Goal: Navigation & Orientation: Find specific page/section

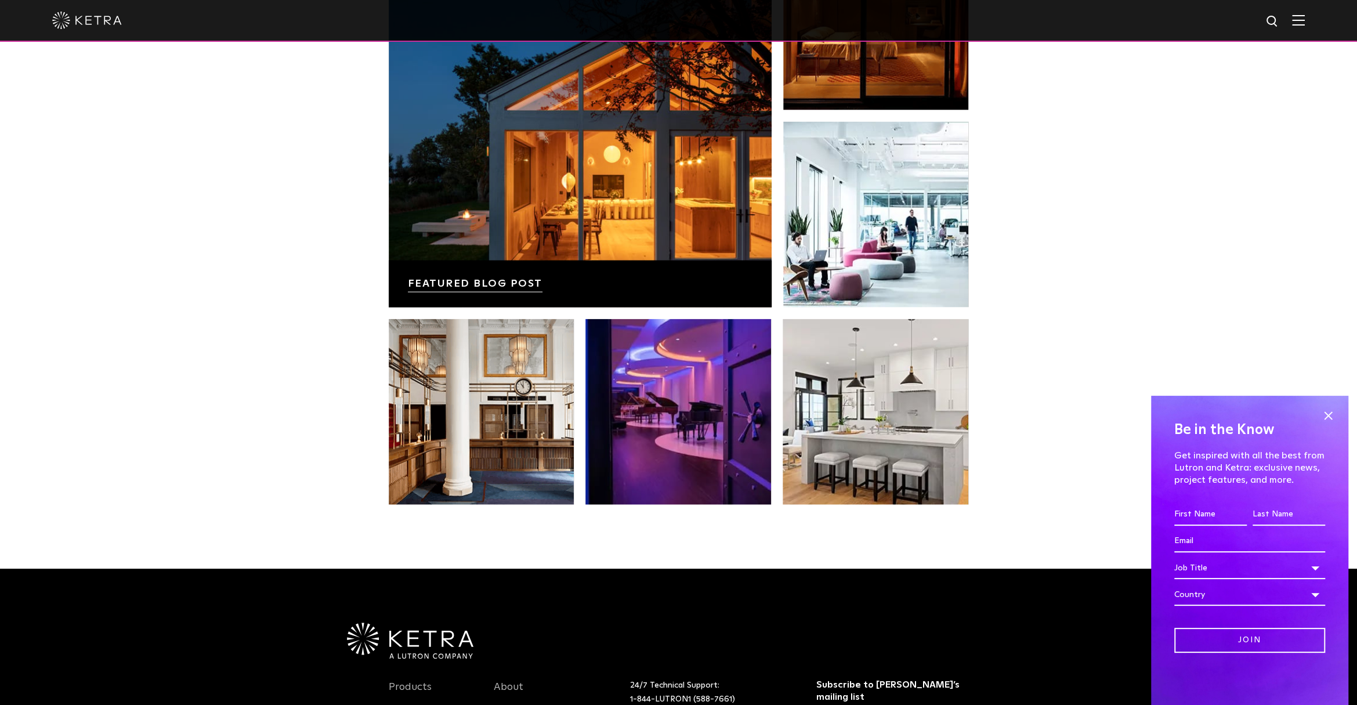
scroll to position [2439, 0]
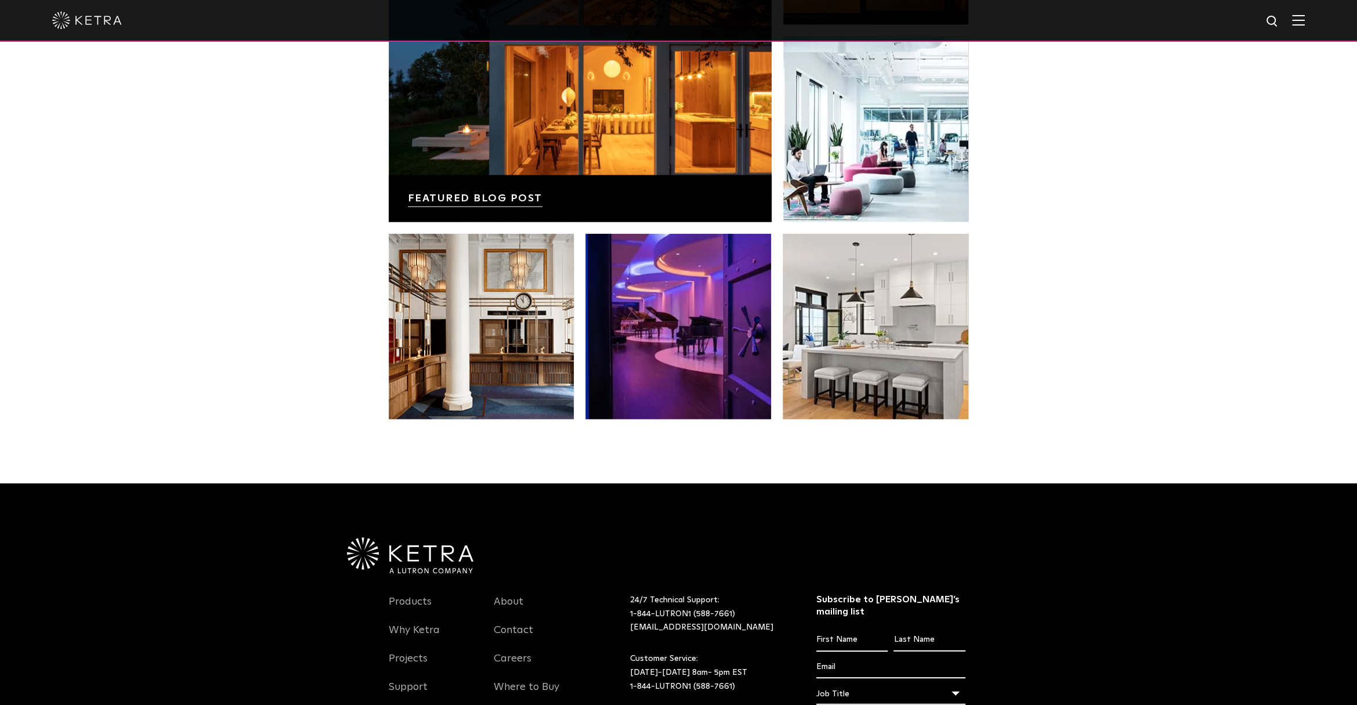
scroll to position [2439, 0]
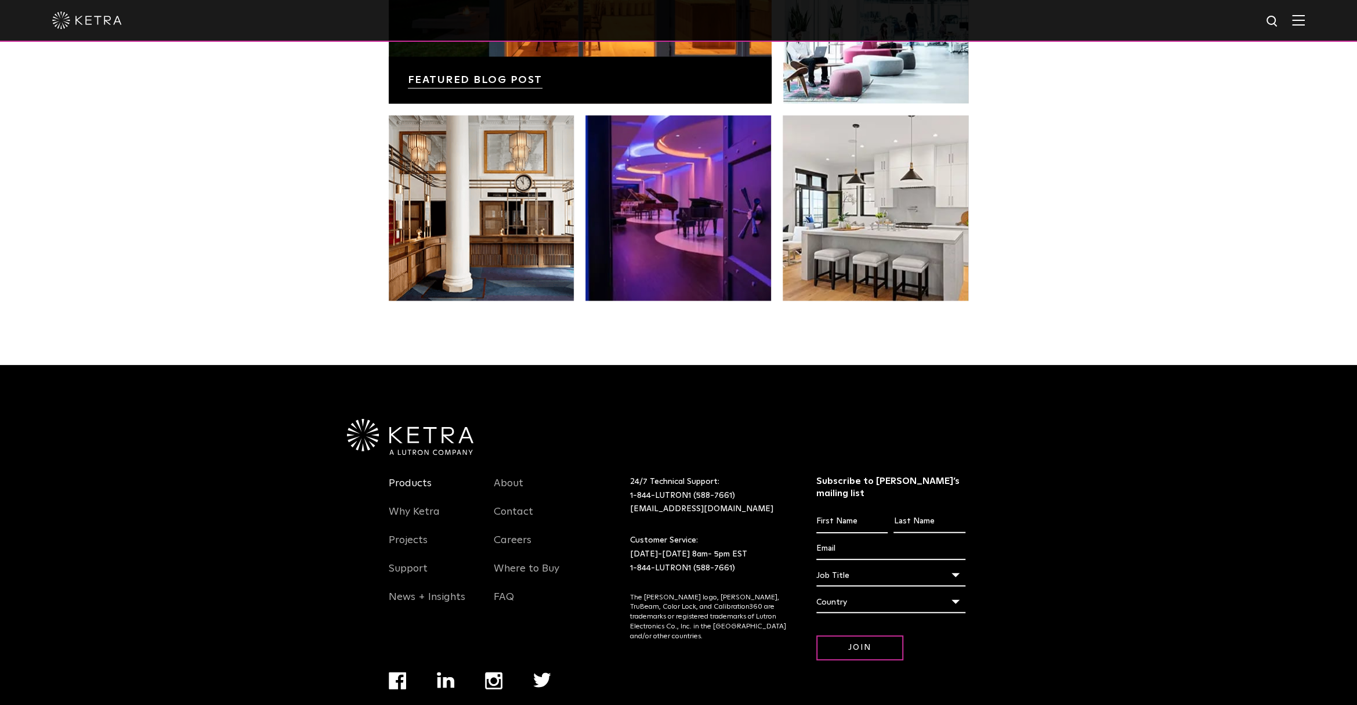
click at [405, 477] on link "Products" at bounding box center [410, 490] width 43 height 27
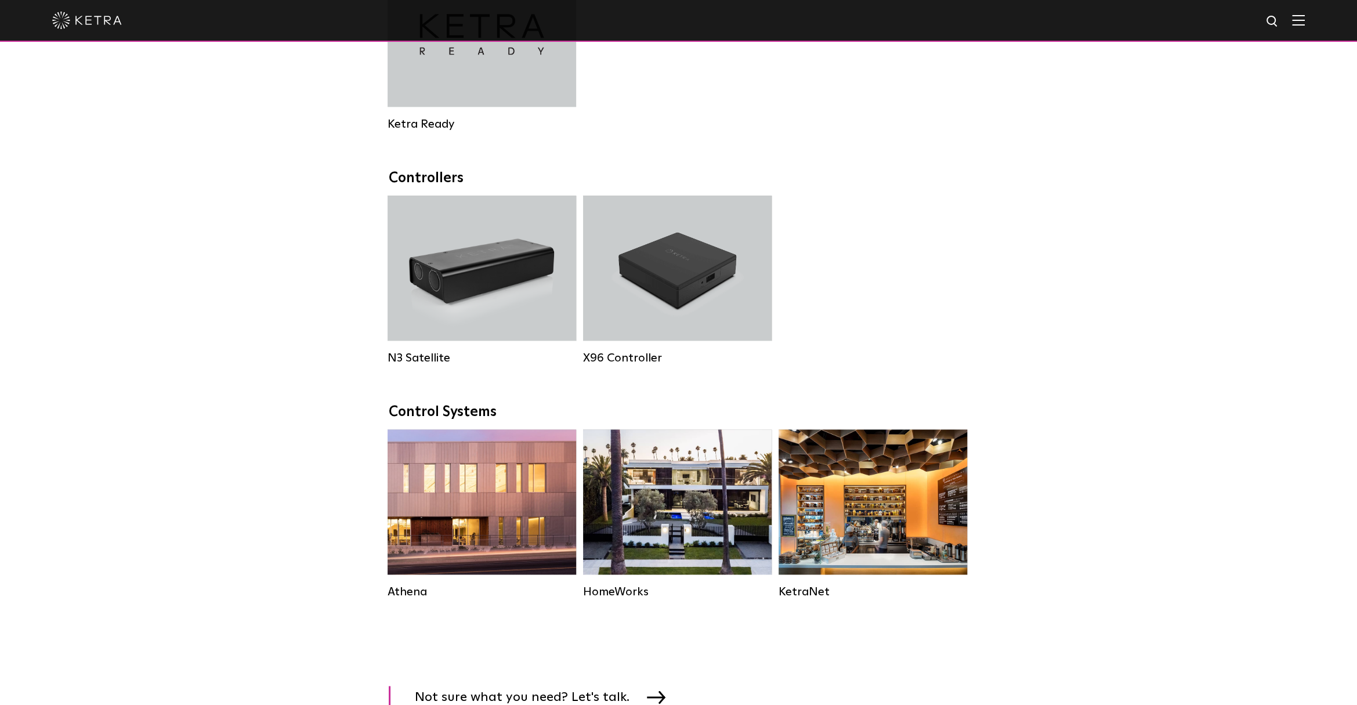
scroll to position [1624, 0]
